Goal: Transaction & Acquisition: Purchase product/service

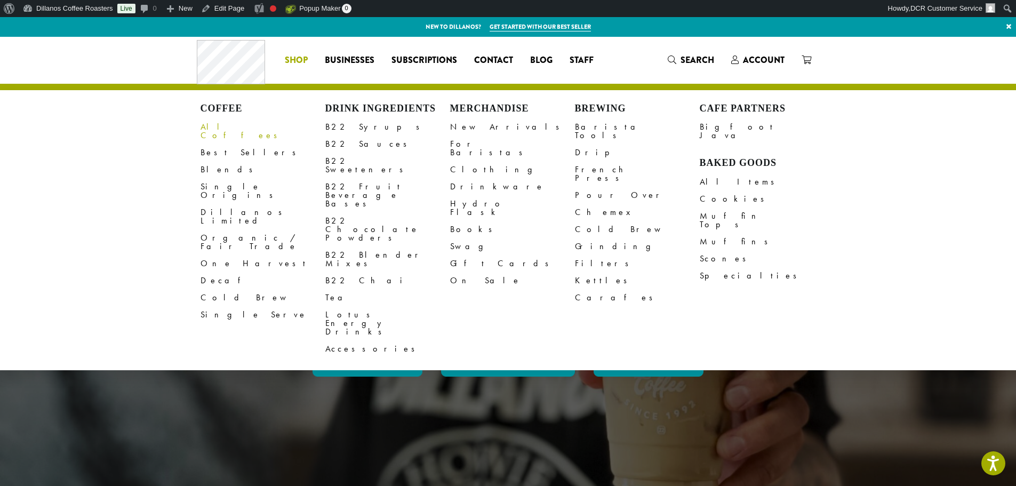
click at [223, 128] on link "All Coffees" at bounding box center [262, 131] width 125 height 26
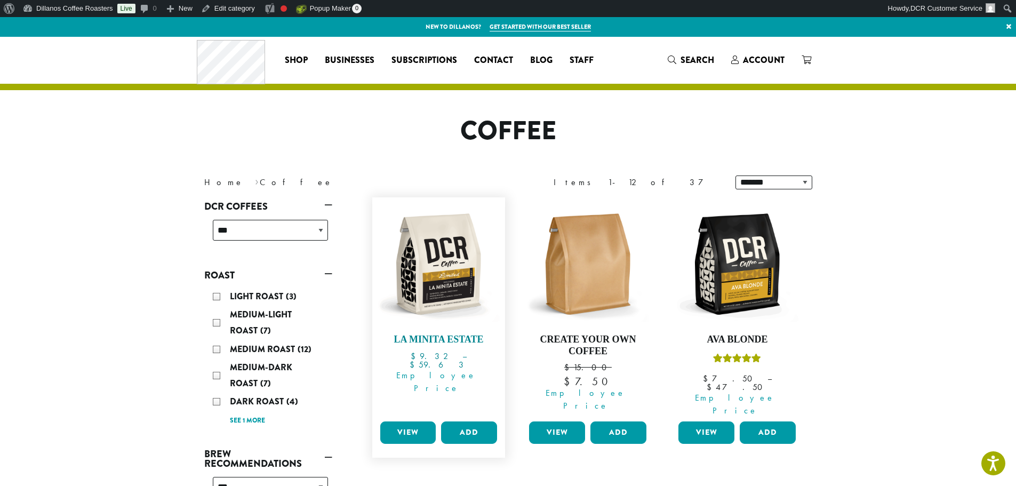
scroll to position [53, 0]
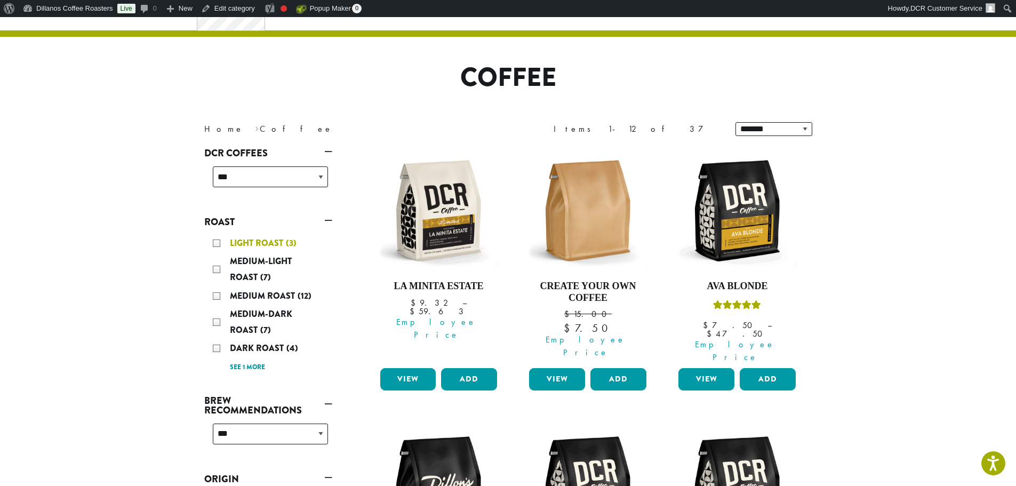
click at [266, 244] on span "Light Roast" at bounding box center [258, 243] width 56 height 12
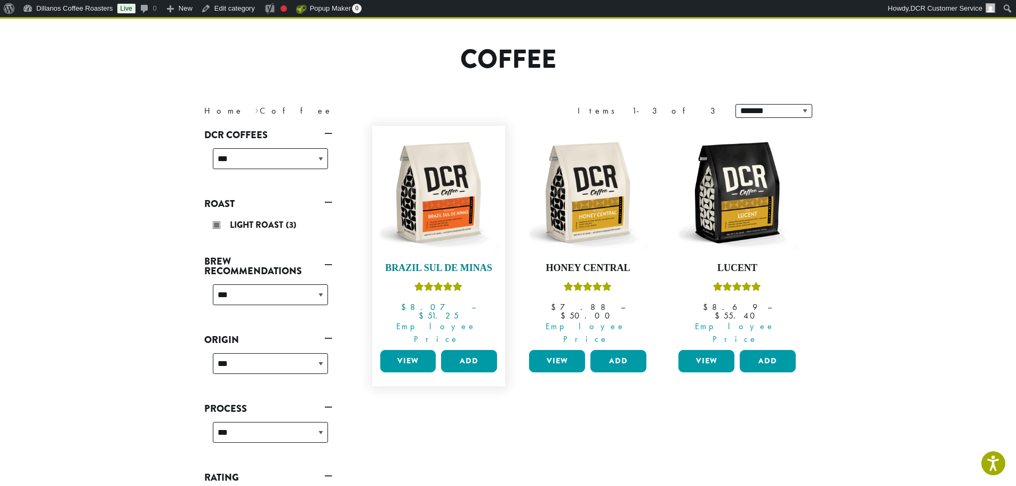
scroll to position [83, 0]
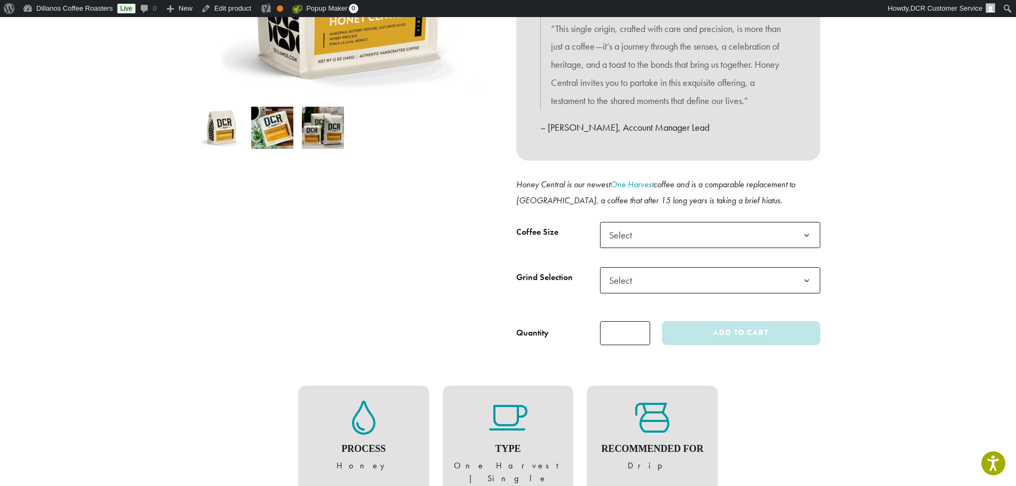
scroll to position [143, 0]
